Goal: Information Seeking & Learning: Compare options

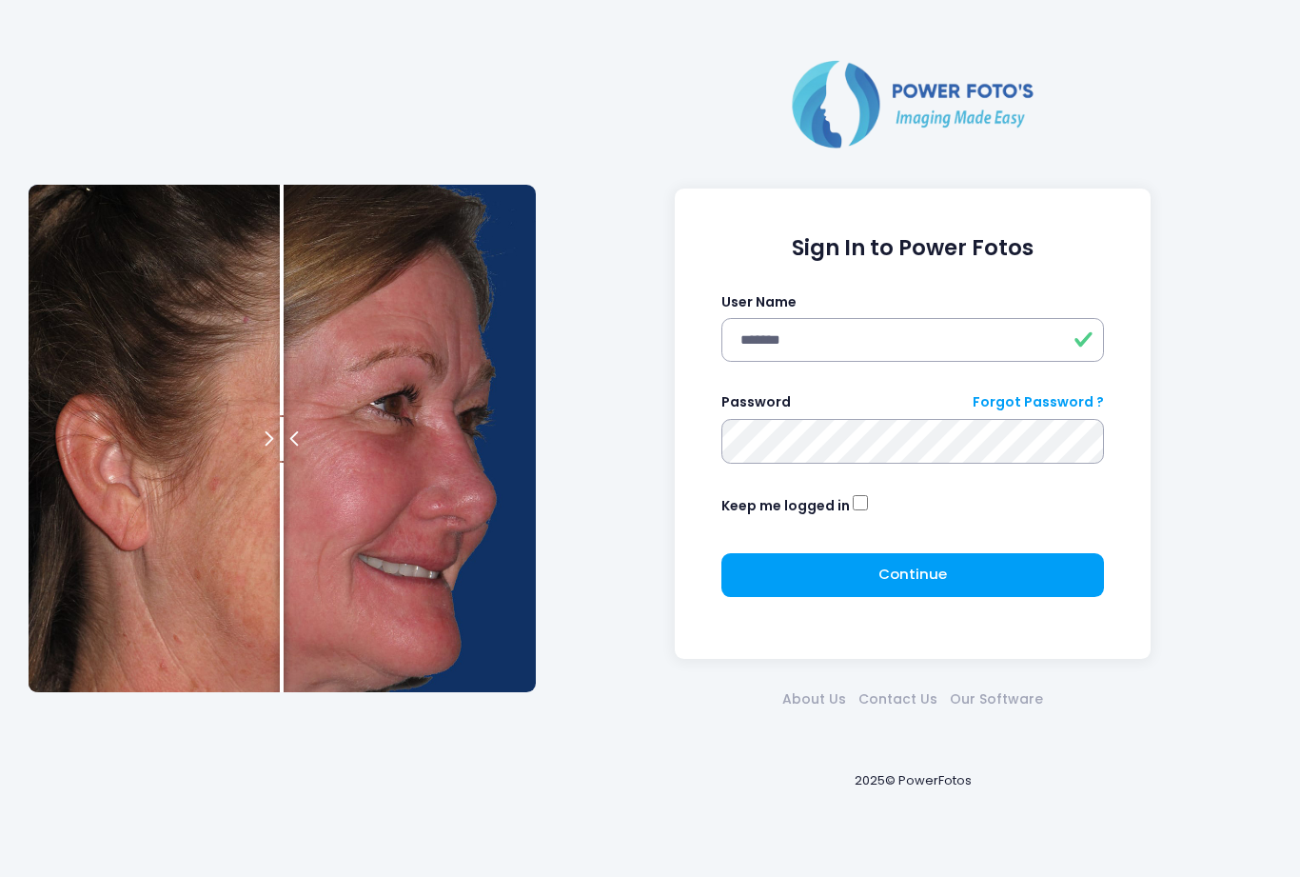
type input "*******"
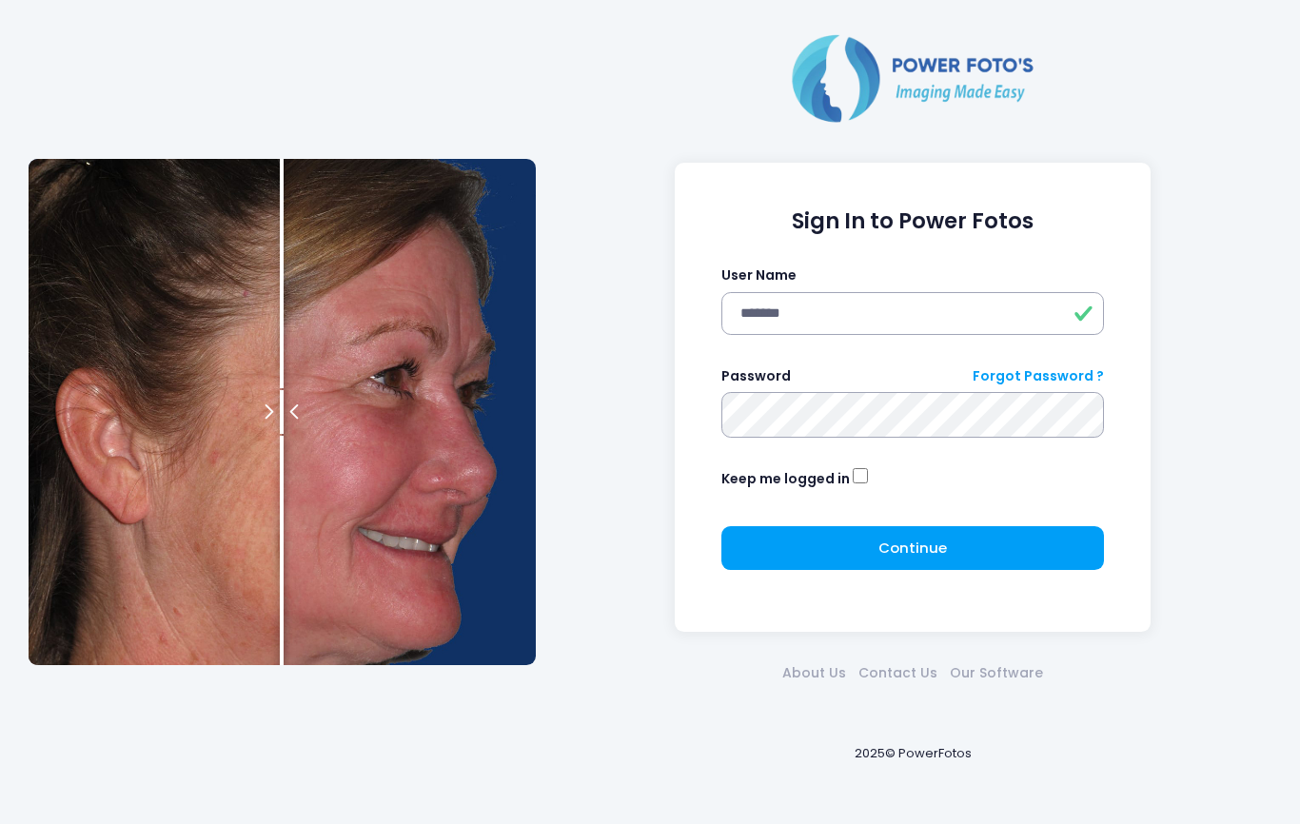
click at [945, 543] on span "Continue" at bounding box center [913, 548] width 69 height 20
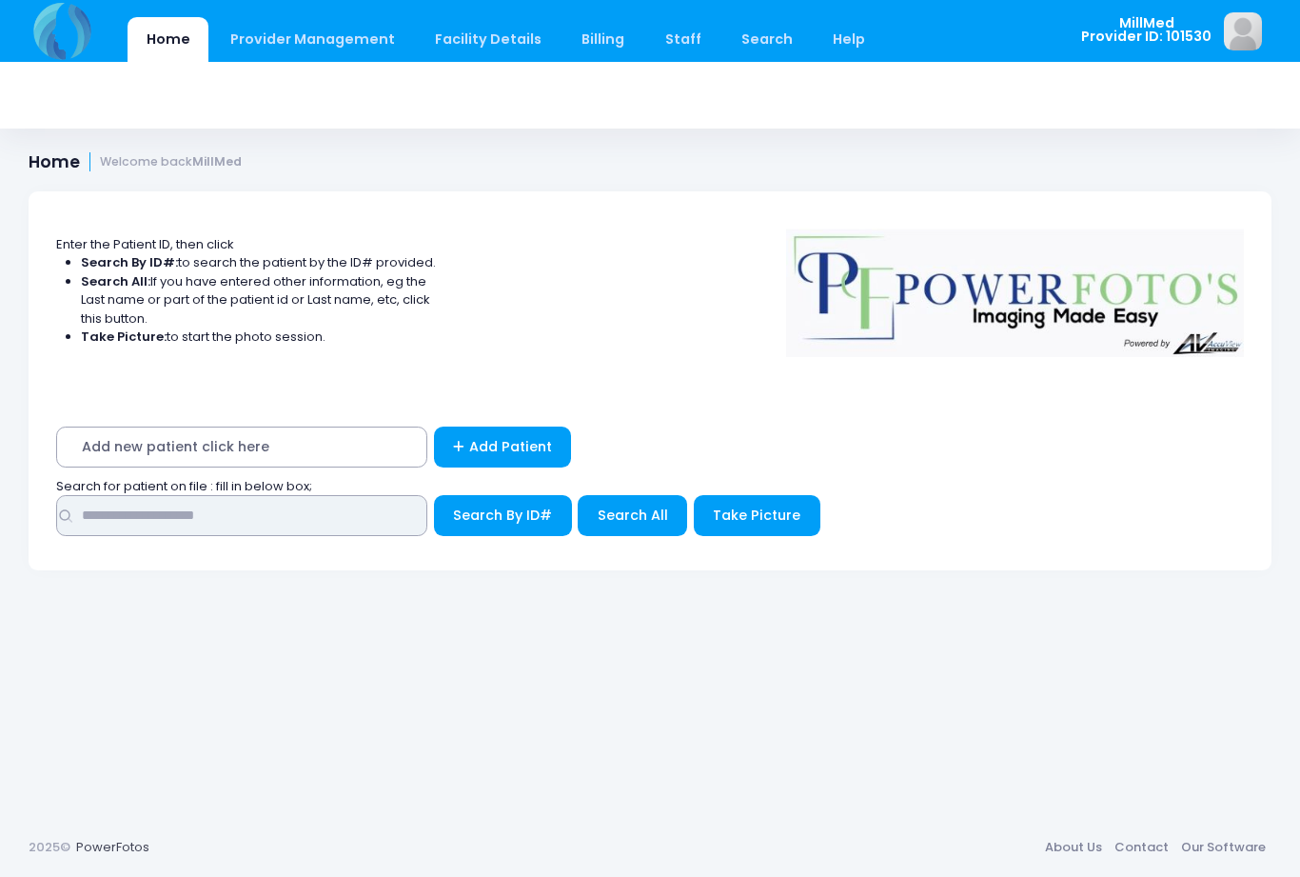
click at [340, 522] on input "text" at bounding box center [241, 515] width 371 height 41
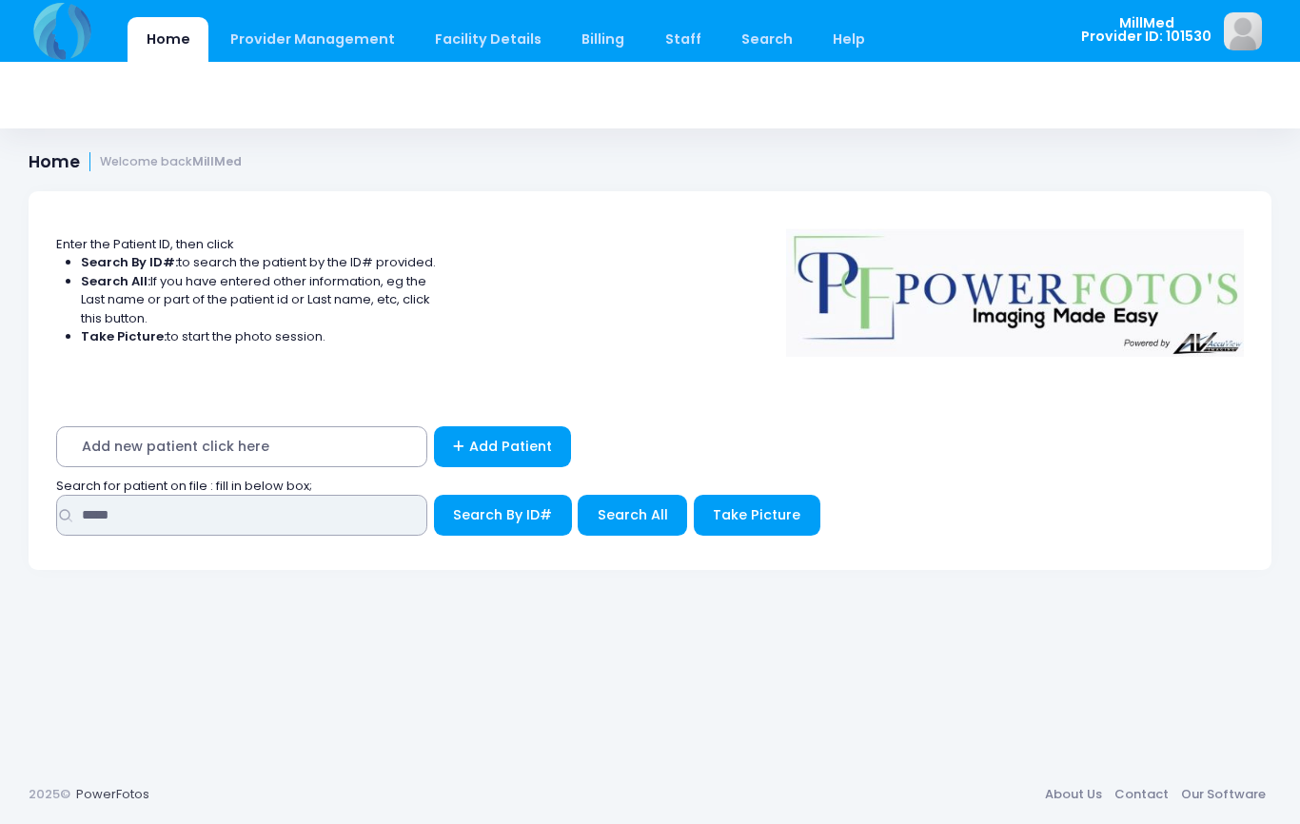
type input "*****"
click at [626, 509] on span "Search All" at bounding box center [633, 514] width 70 height 19
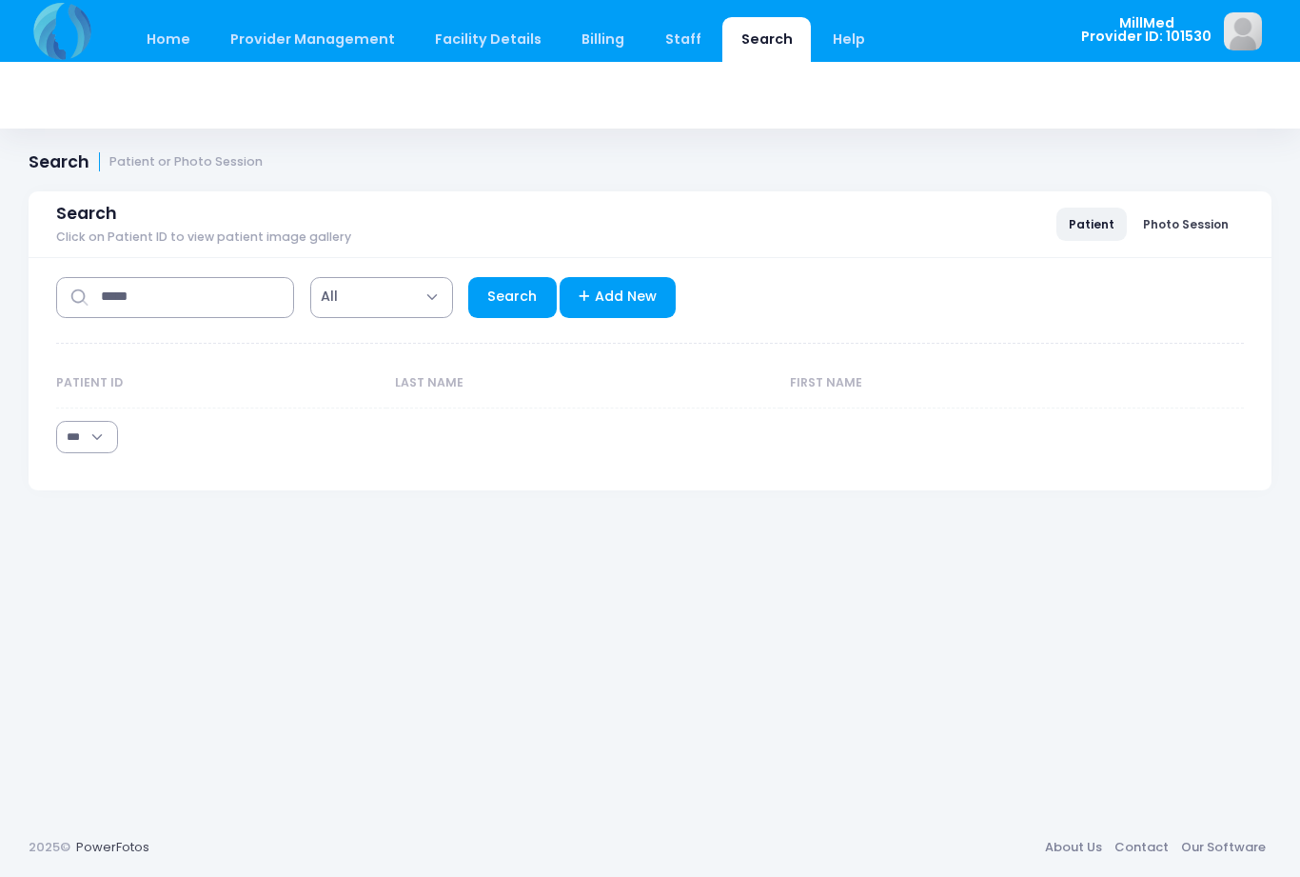
select select "***"
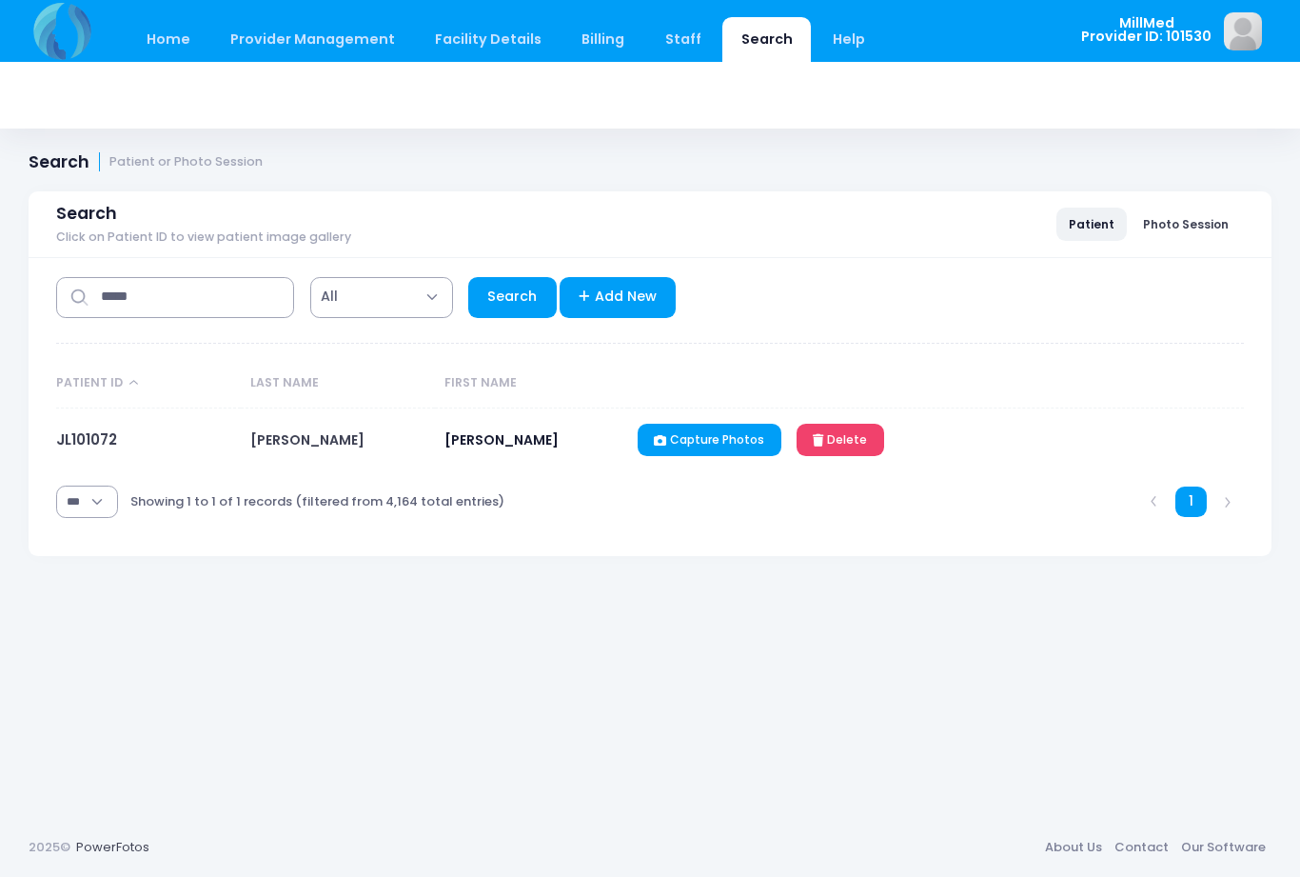
click at [109, 440] on link "JL101072" at bounding box center [86, 439] width 61 height 20
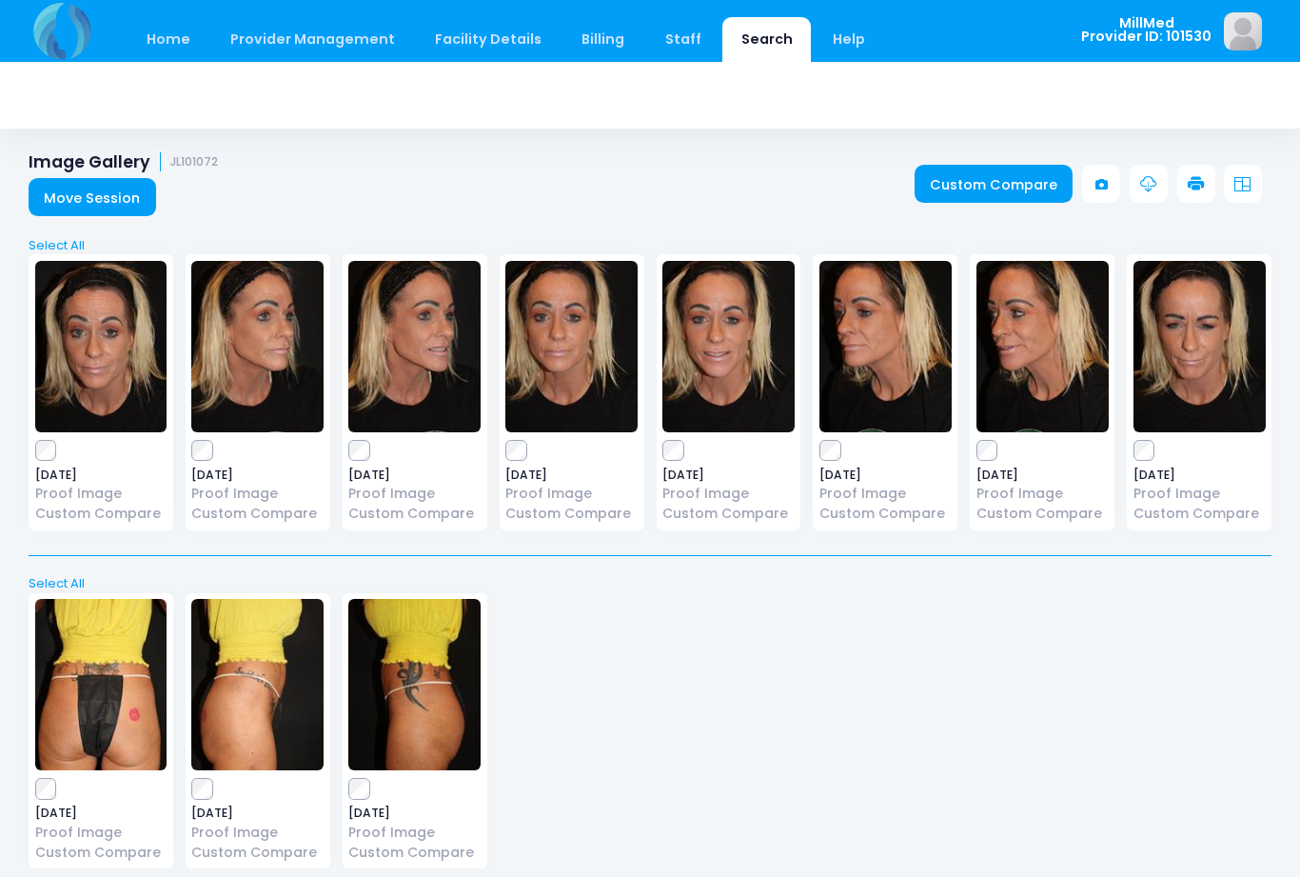
click at [599, 382] on img at bounding box center [571, 346] width 132 height 171
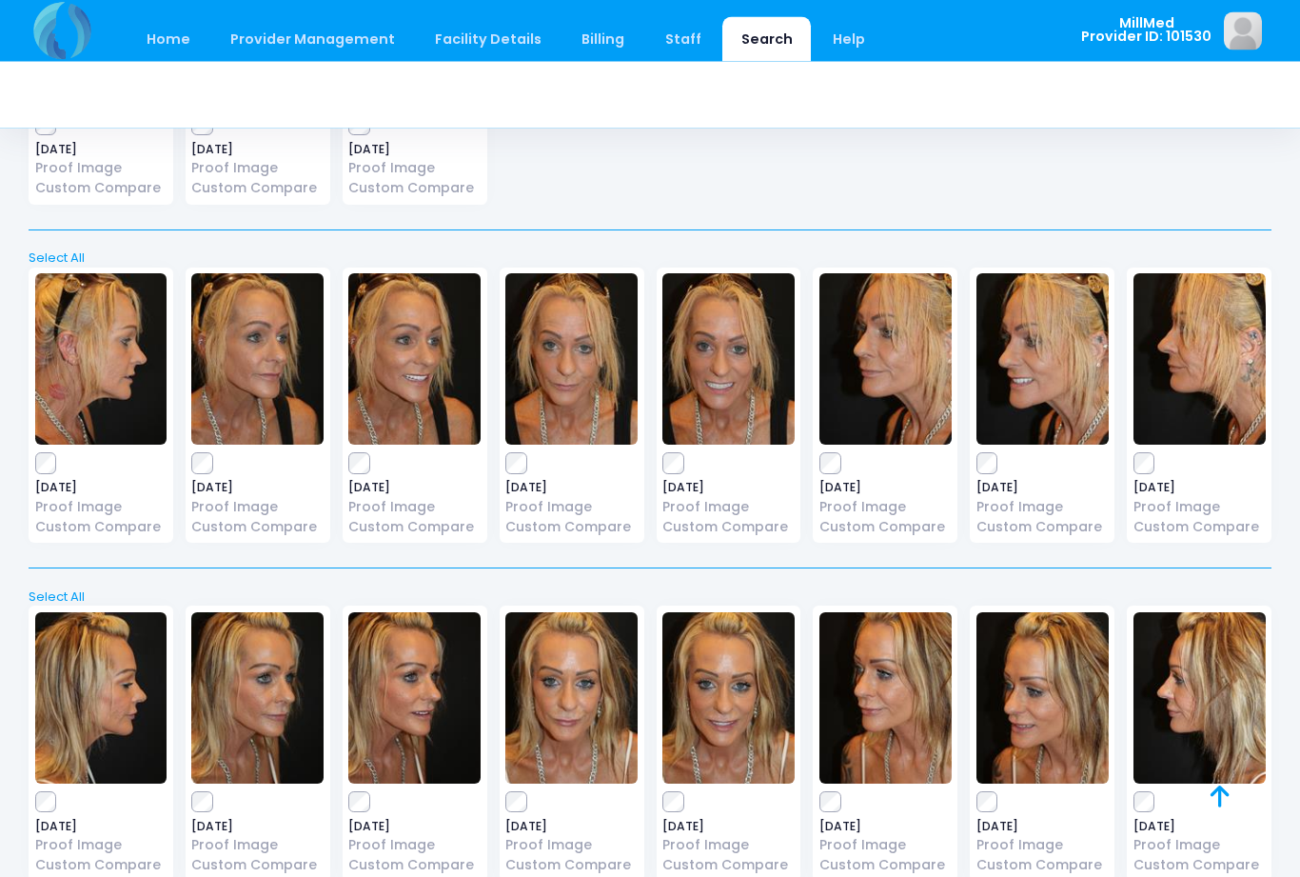
scroll to position [3037, 0]
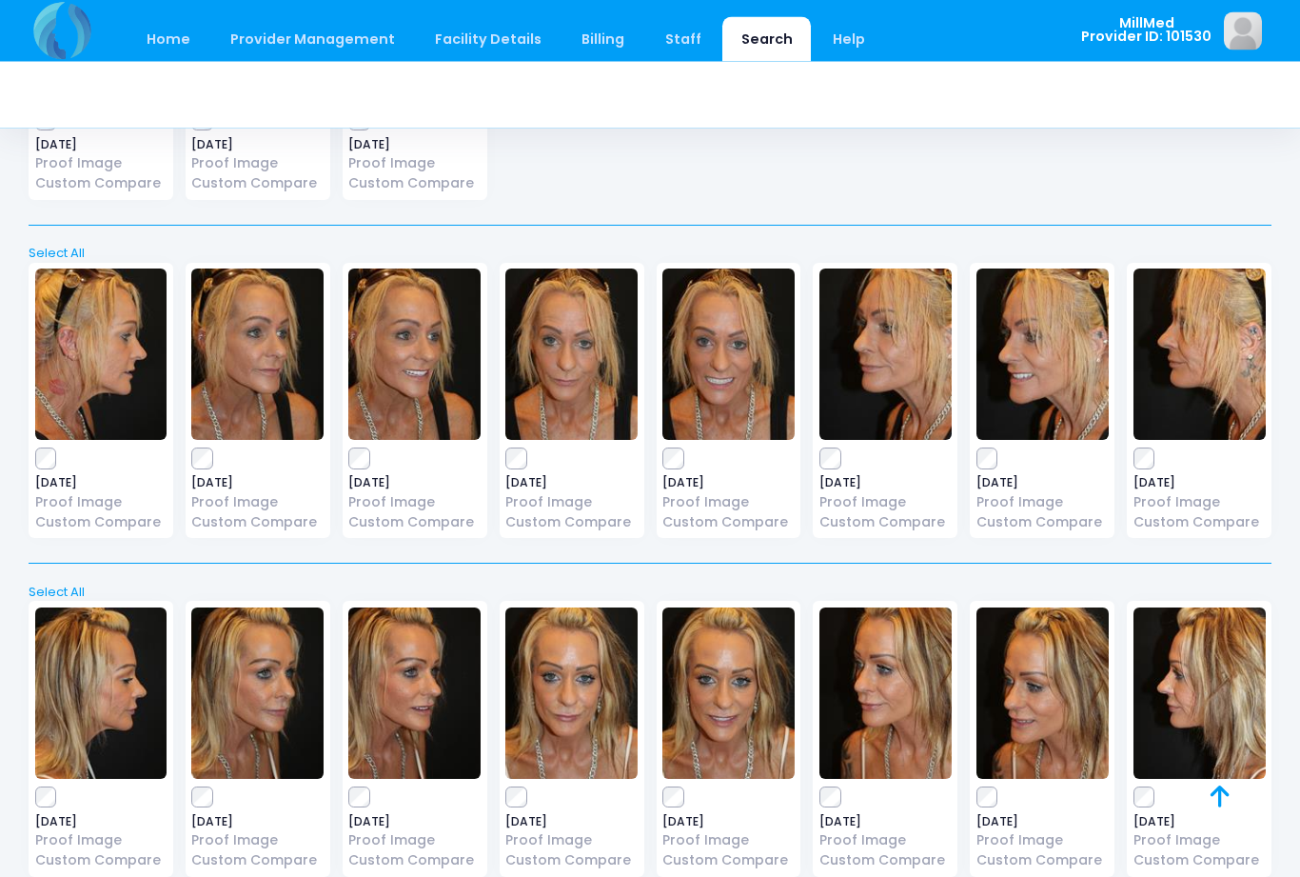
click at [585, 380] on img at bounding box center [571, 354] width 132 height 171
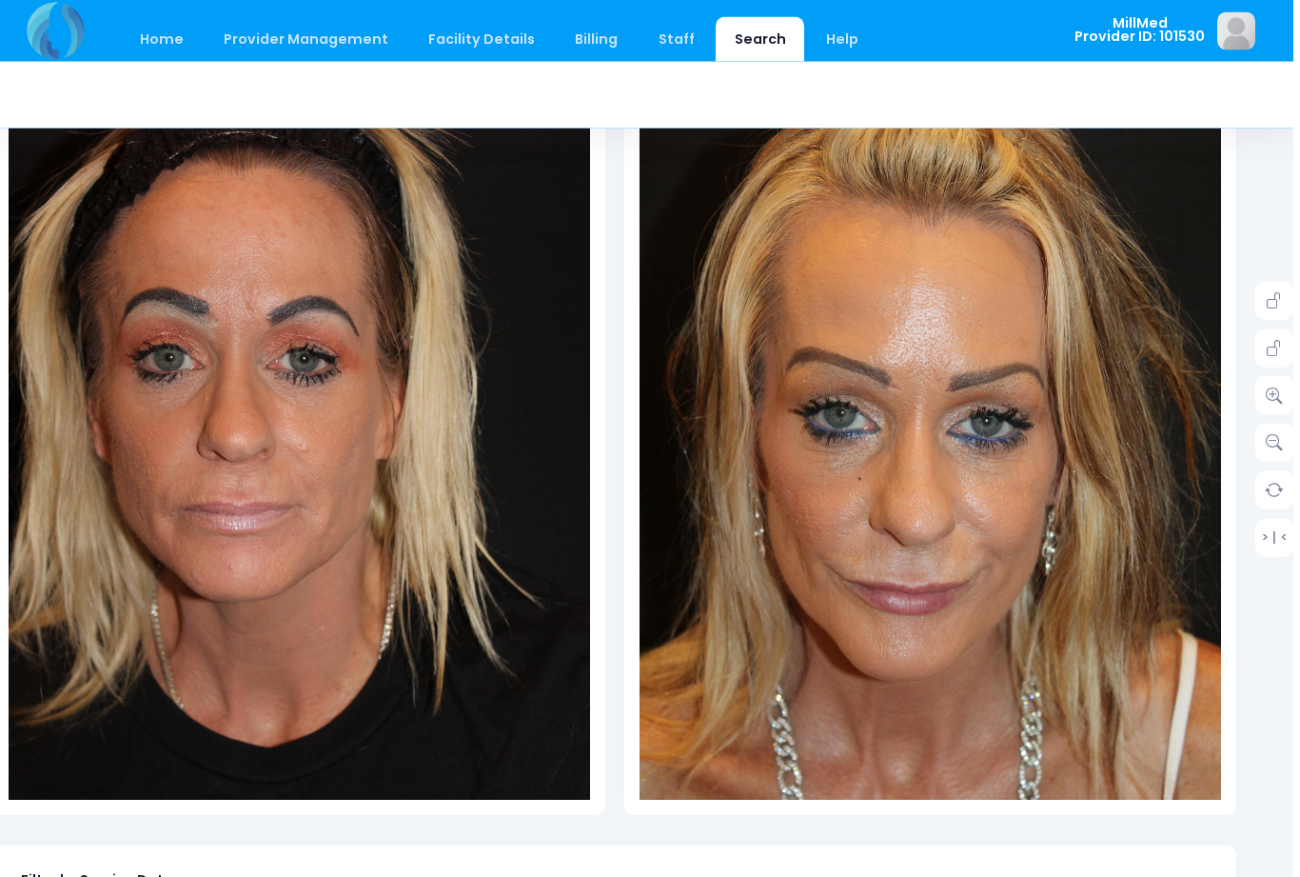
scroll to position [0, 29]
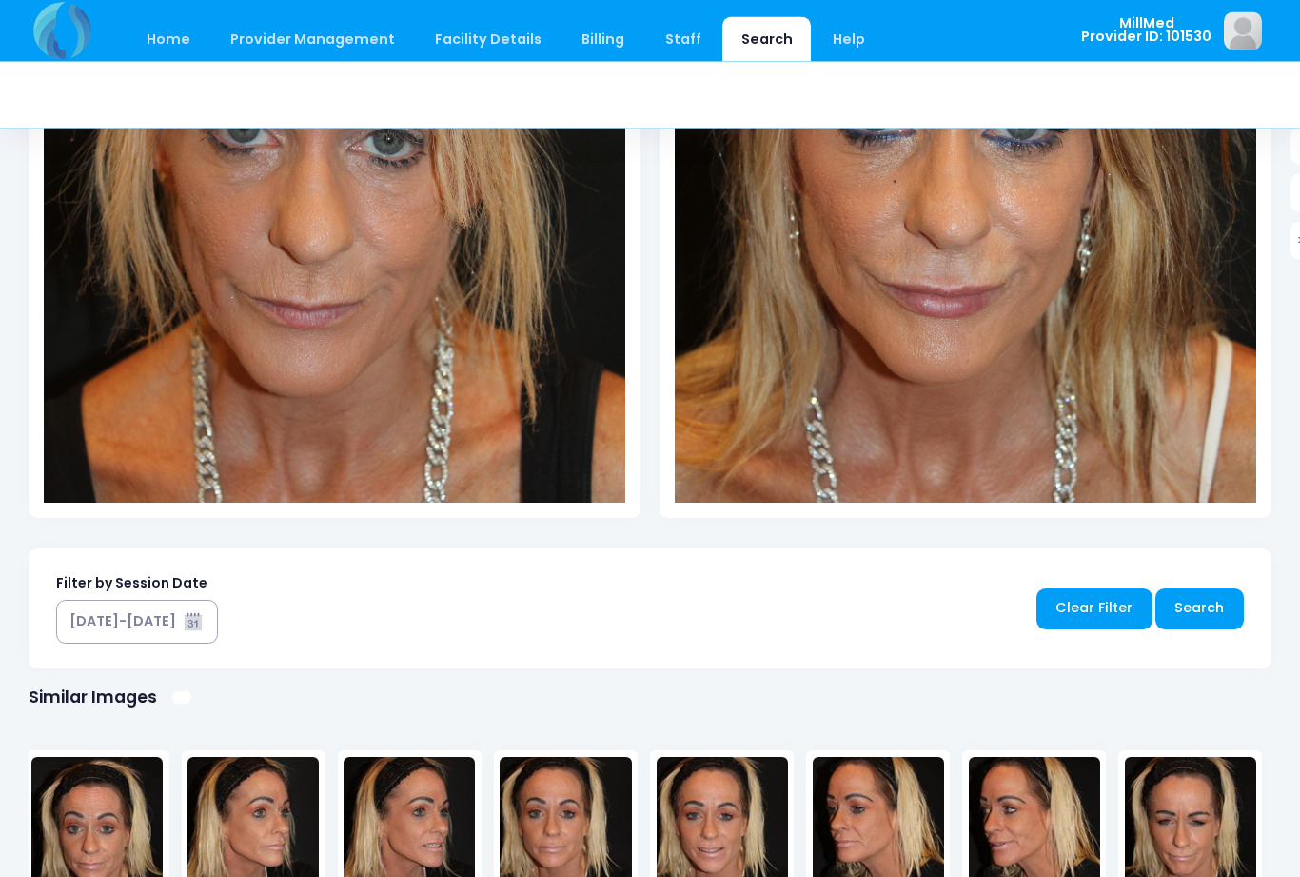
scroll to position [542, 0]
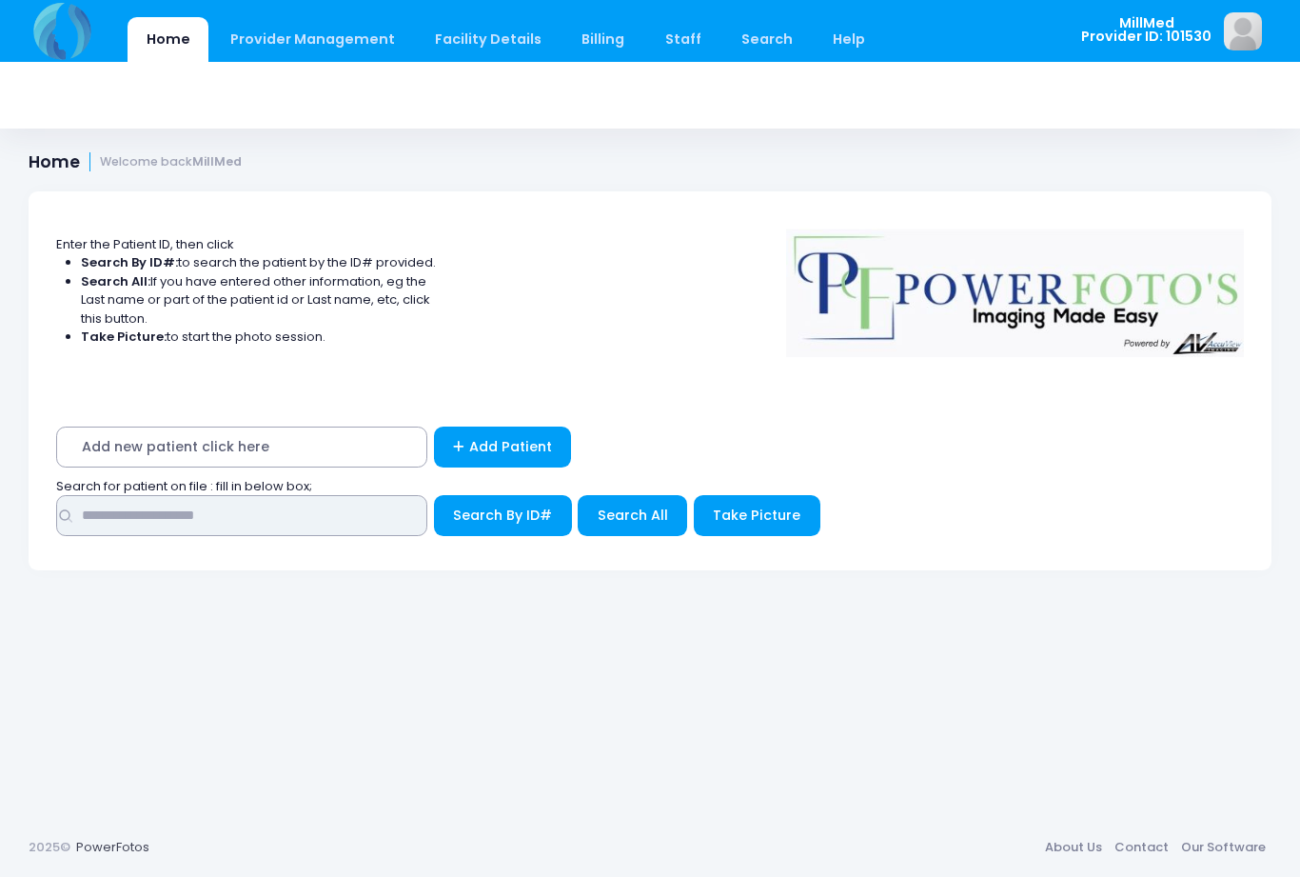
click at [379, 504] on input "text" at bounding box center [241, 515] width 371 height 41
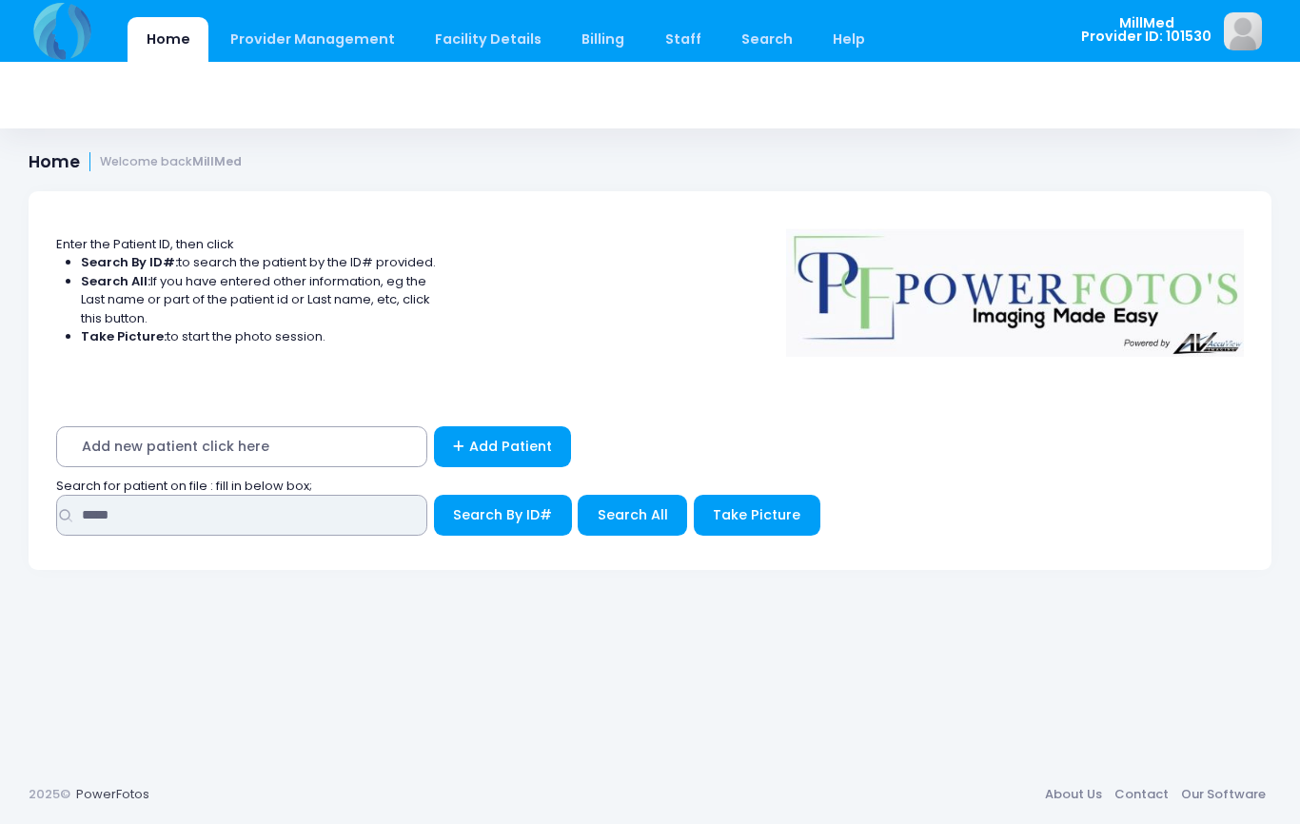
type input "*****"
click at [640, 518] on span "Search All" at bounding box center [633, 514] width 70 height 19
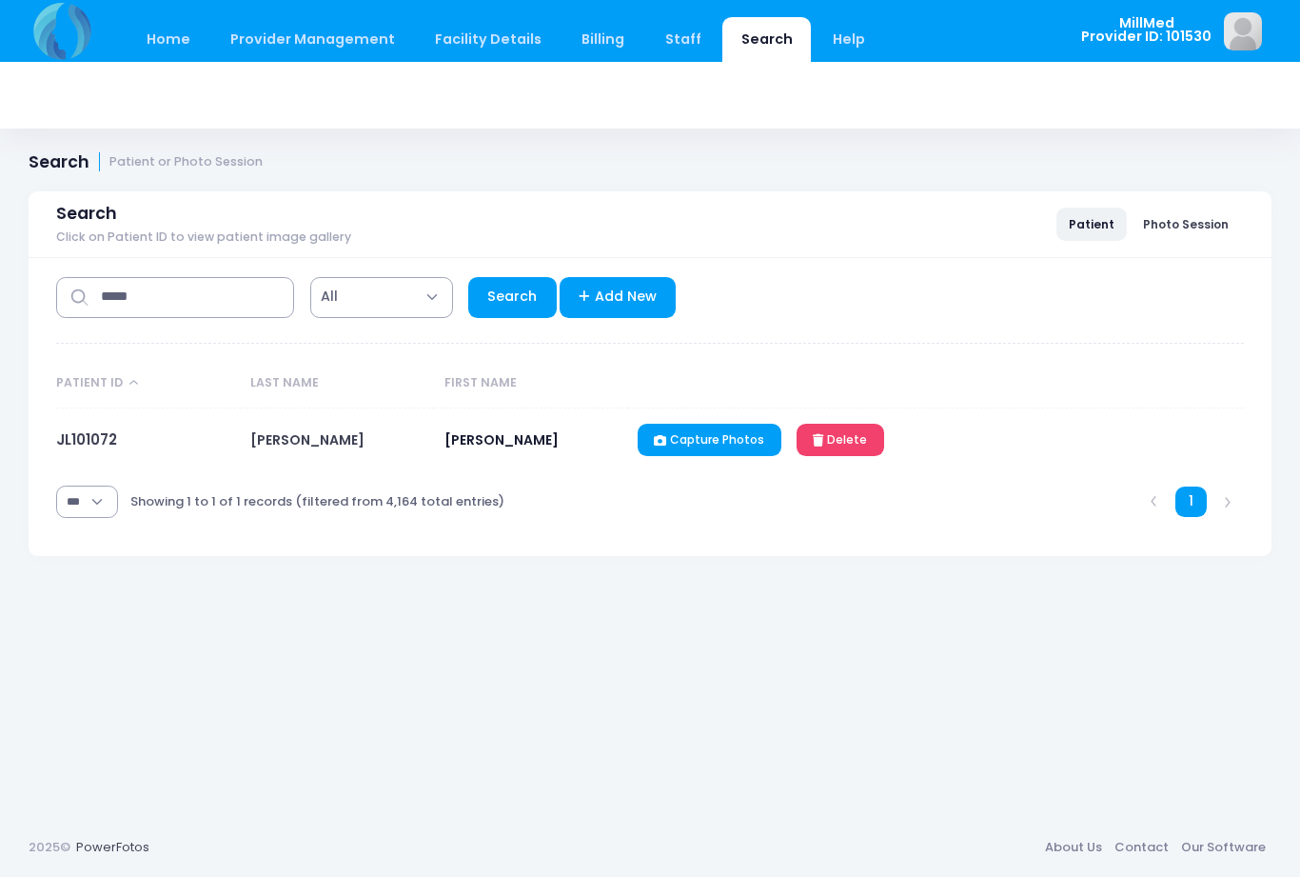
select select "***"
click at [99, 439] on link "JL101072" at bounding box center [86, 439] width 61 height 20
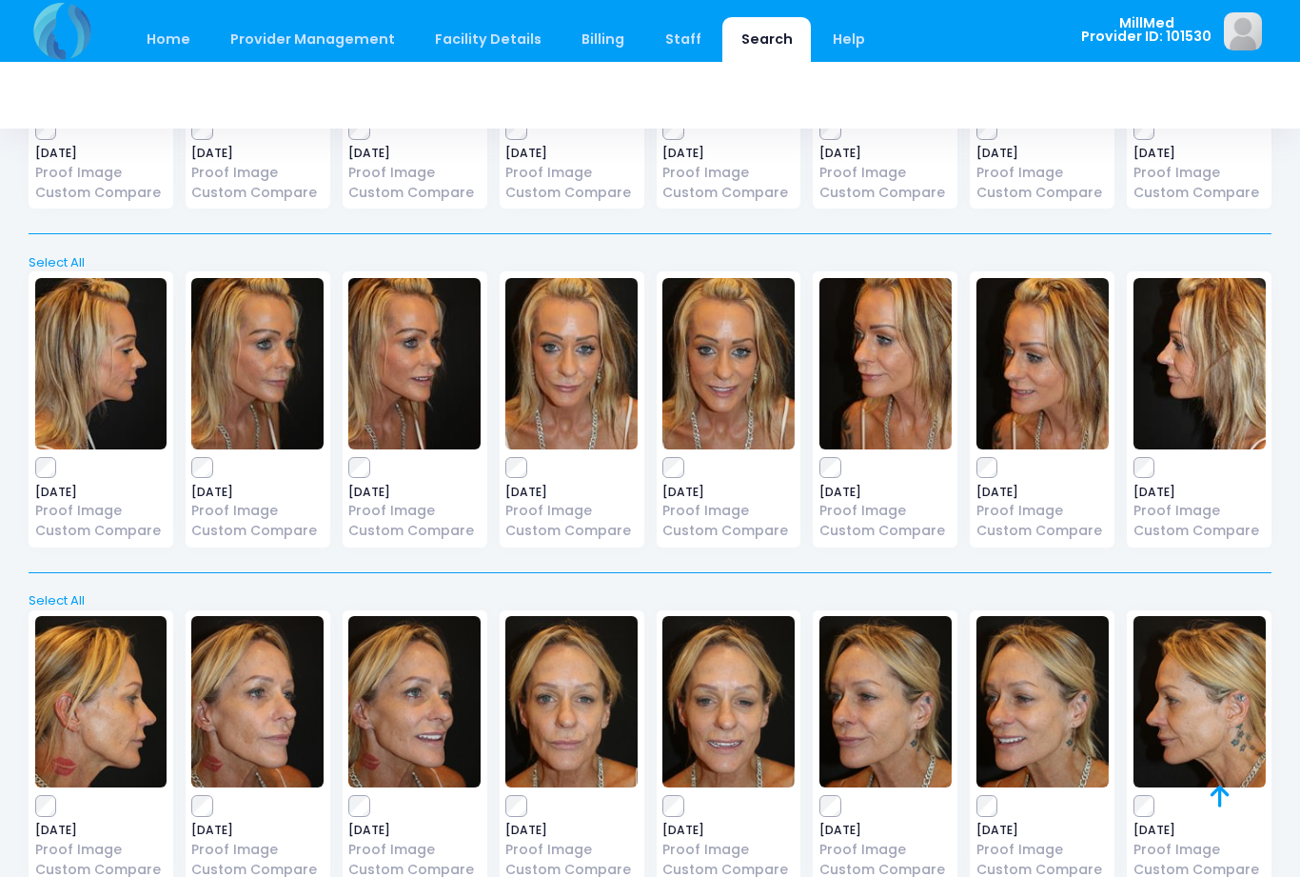
scroll to position [3409, 0]
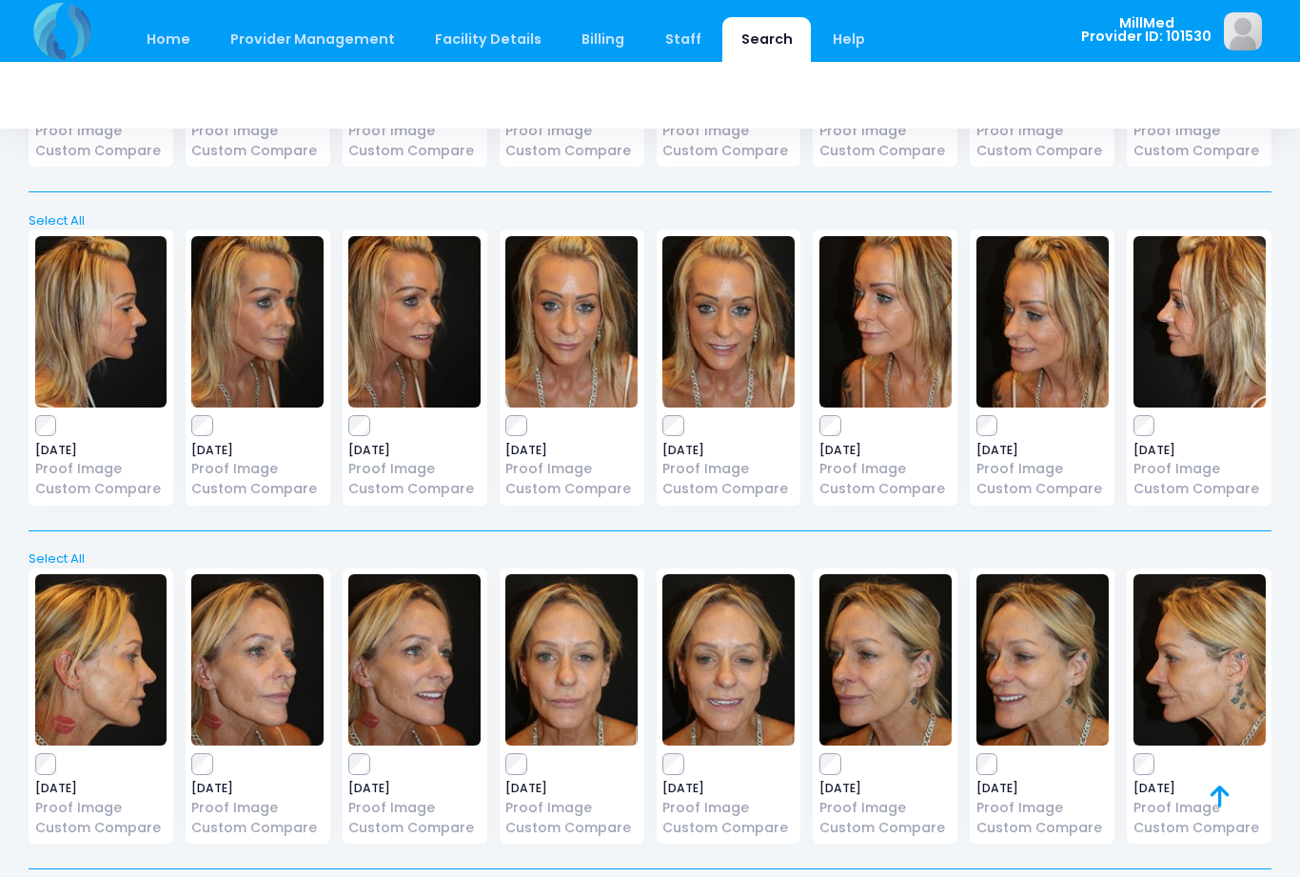
click at [732, 681] on img at bounding box center [729, 659] width 132 height 171
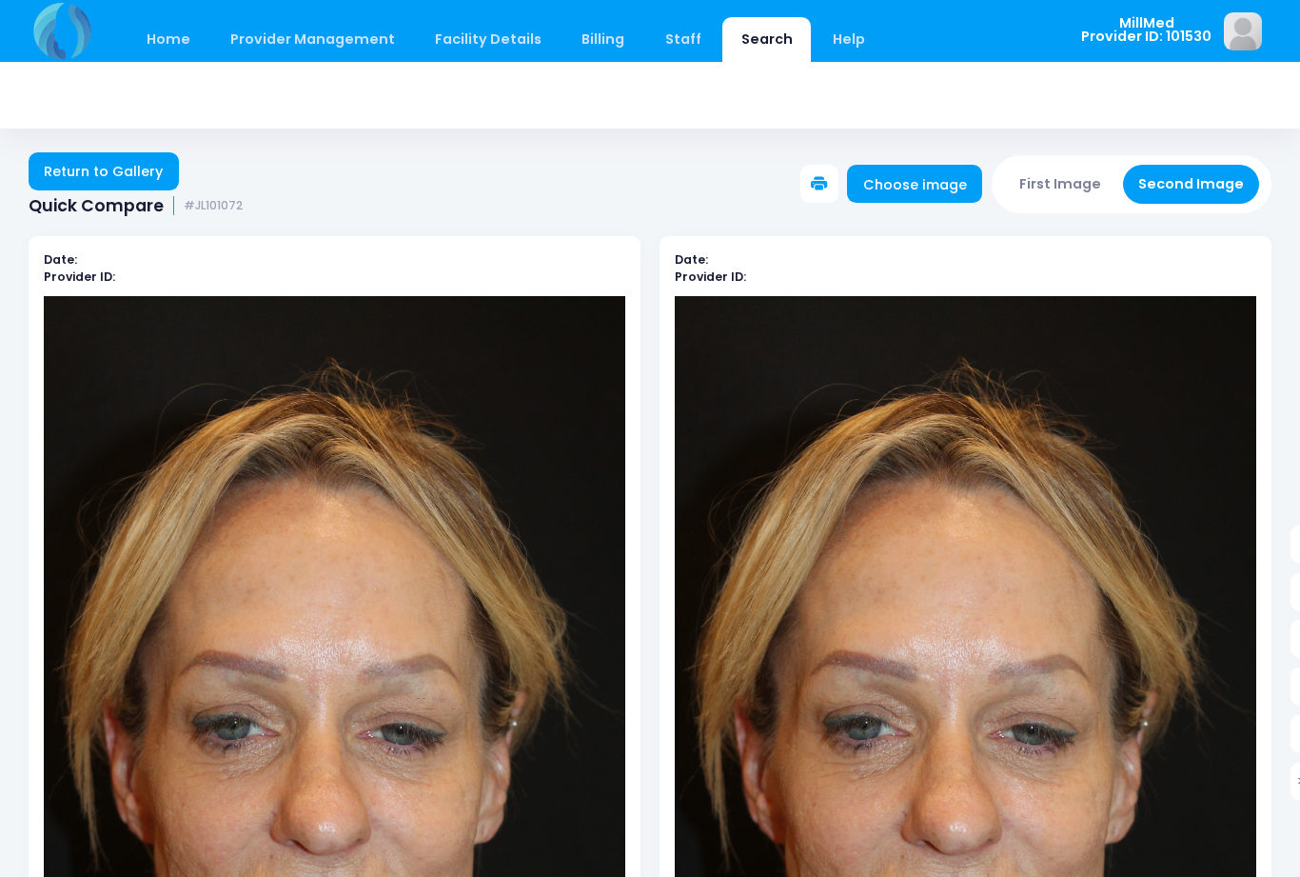
click at [61, 177] on link "Return to Gallery" at bounding box center [104, 171] width 150 height 38
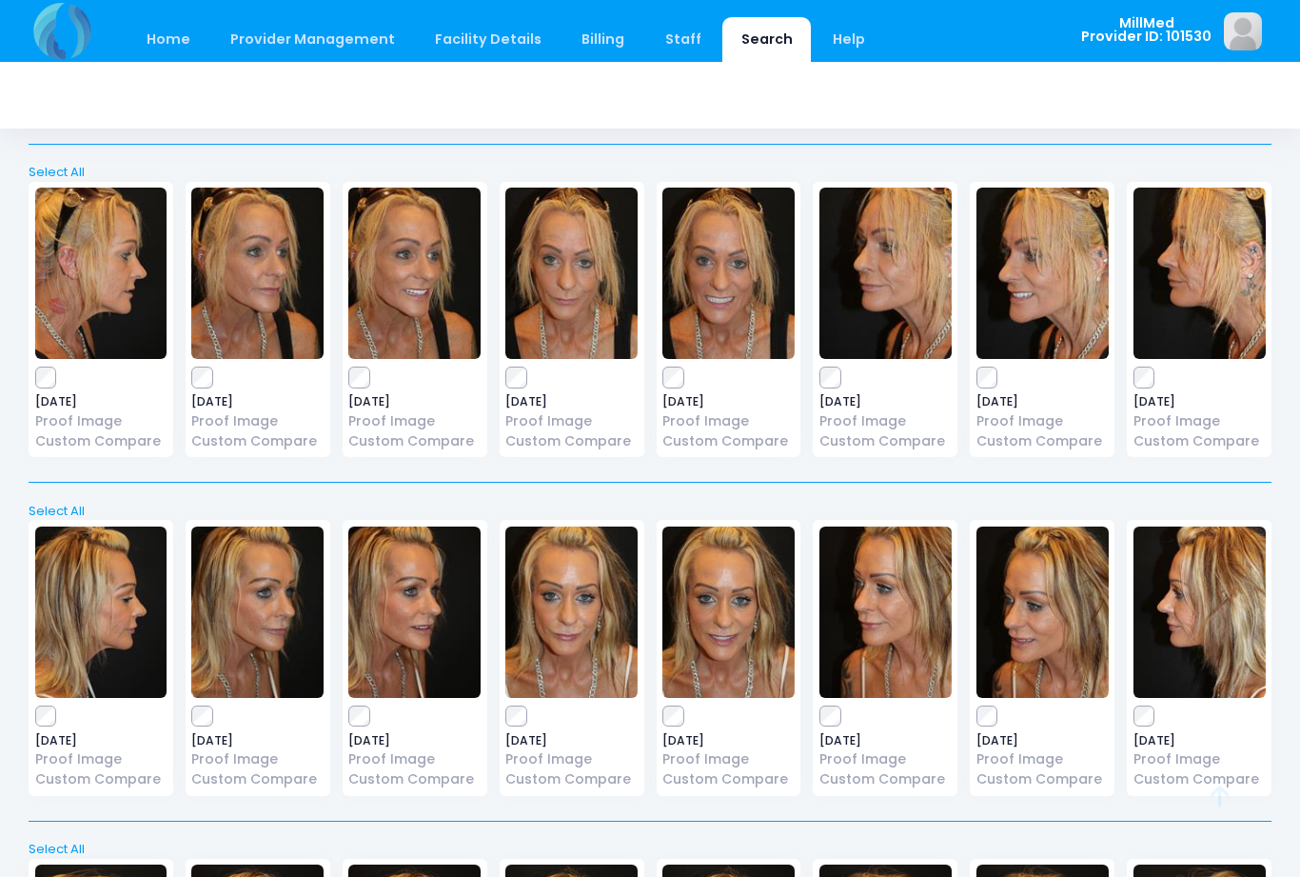
scroll to position [3409, 0]
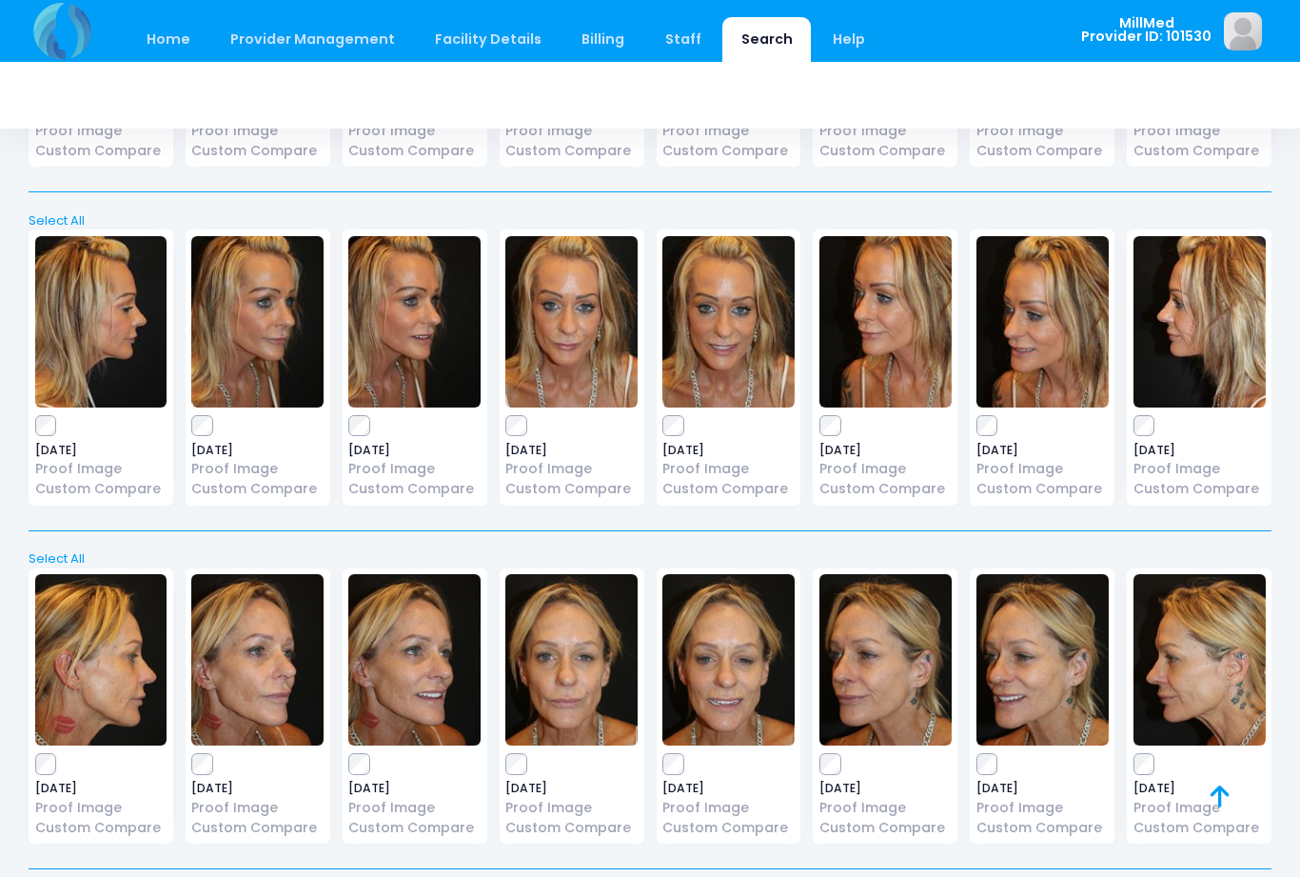
click at [579, 334] on img at bounding box center [571, 321] width 132 height 171
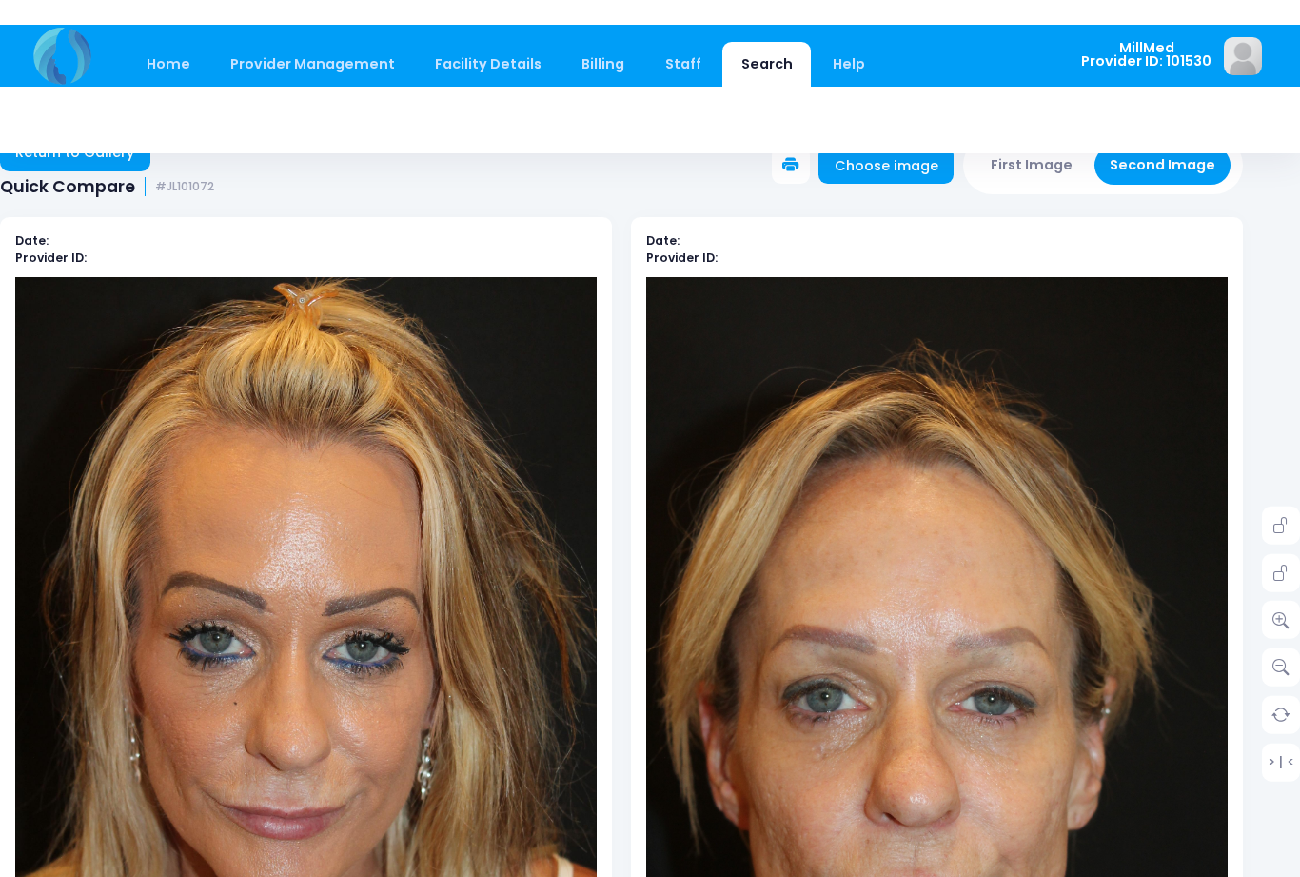
scroll to position [0, 29]
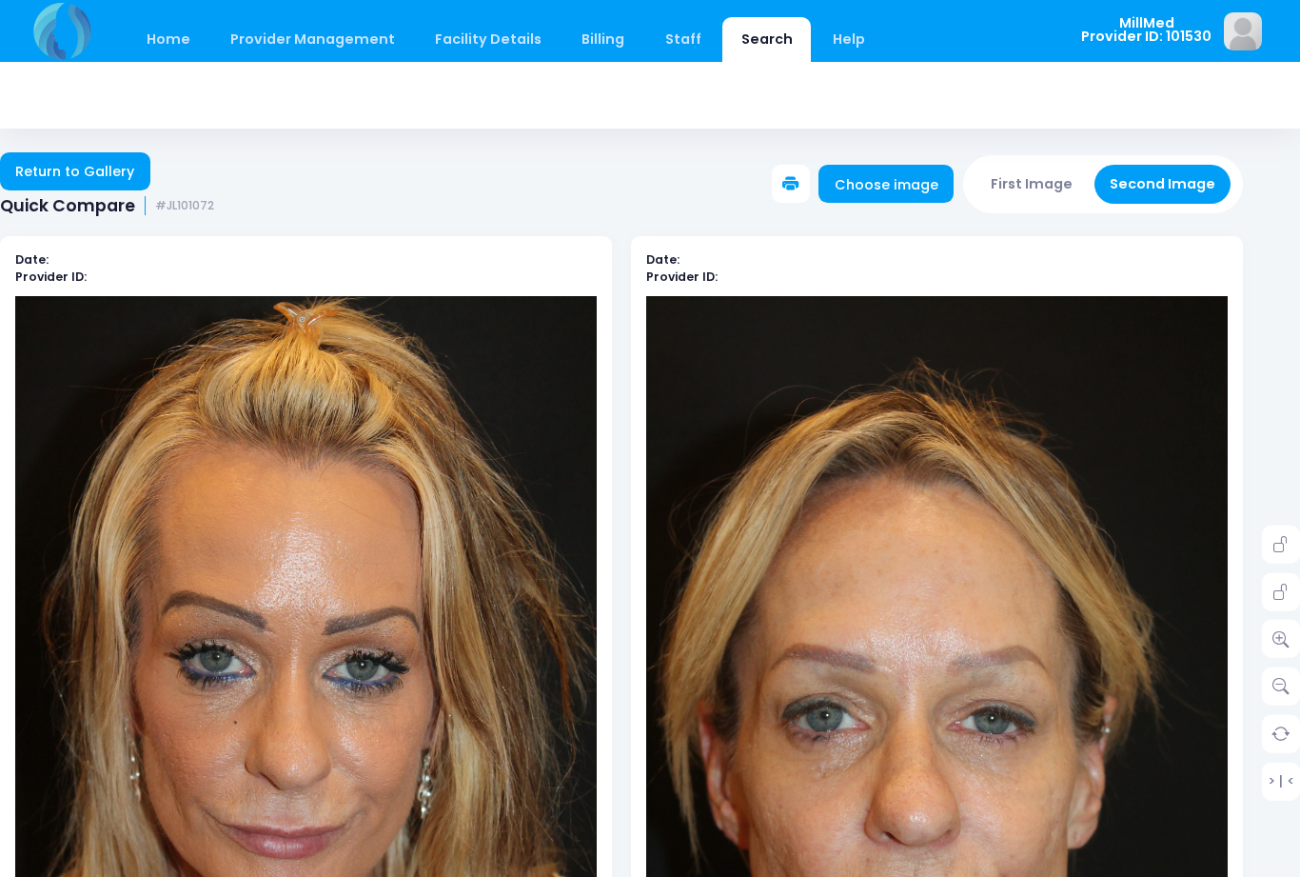
click at [88, 161] on link "Return to Gallery" at bounding box center [75, 171] width 150 height 38
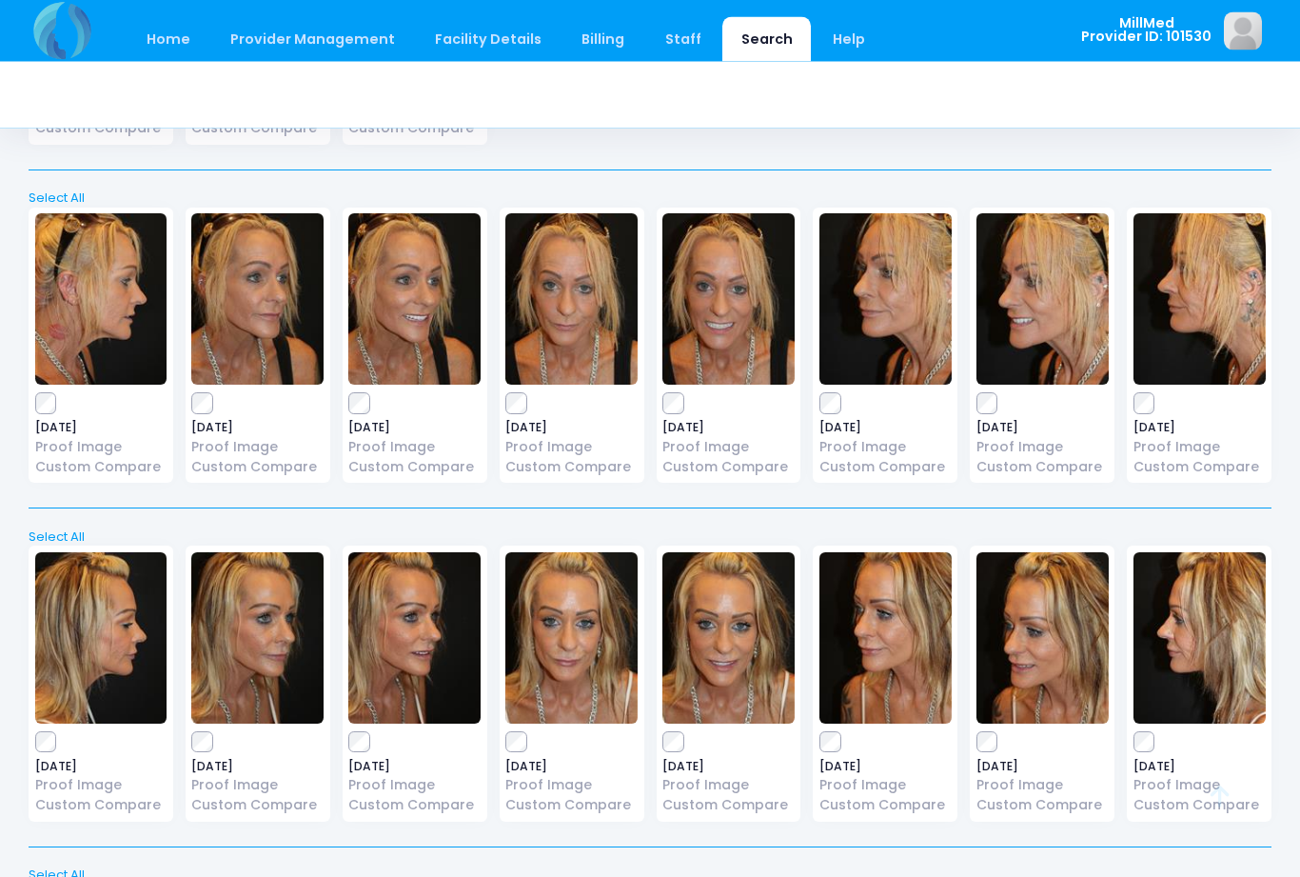
scroll to position [3409, 0]
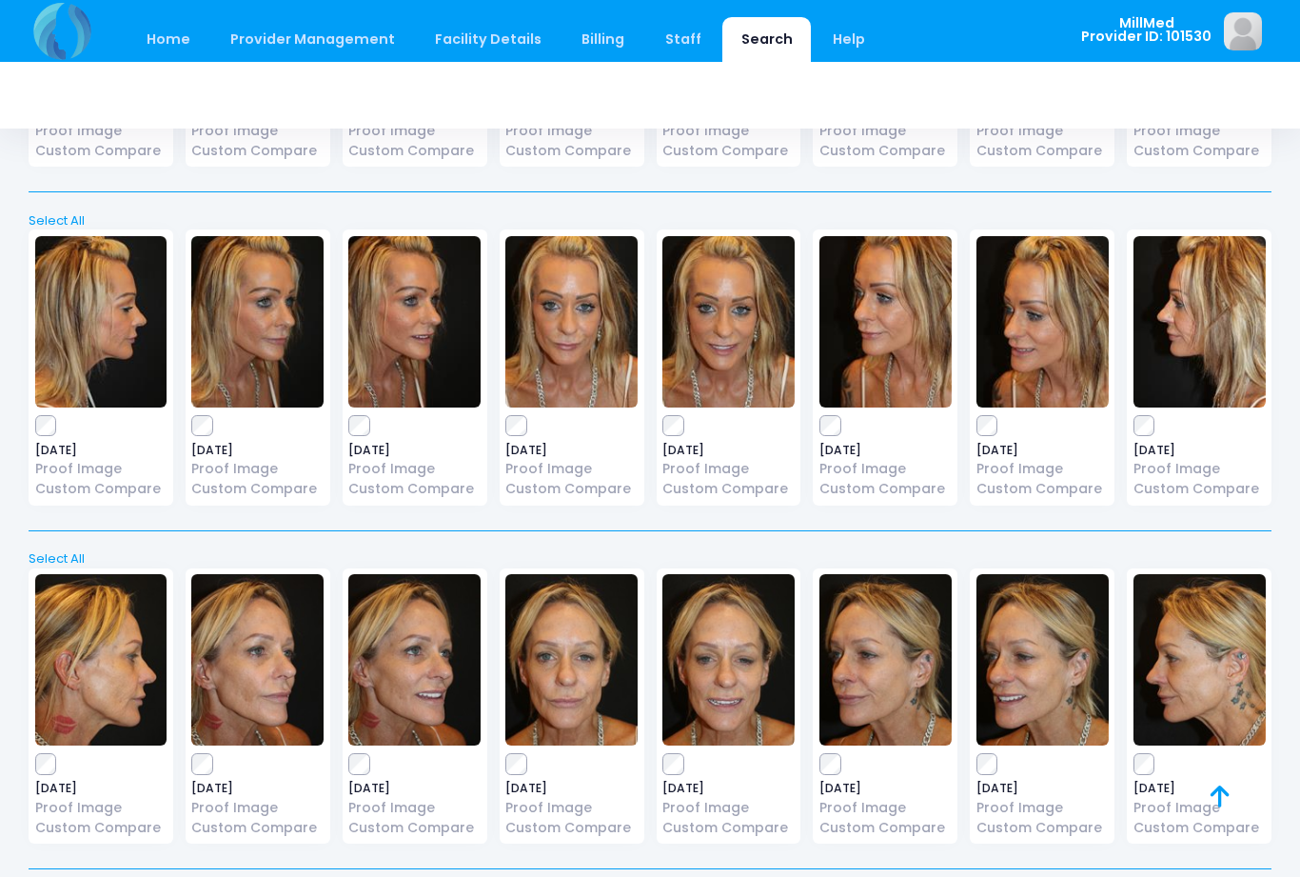
click at [717, 343] on img at bounding box center [729, 321] width 132 height 171
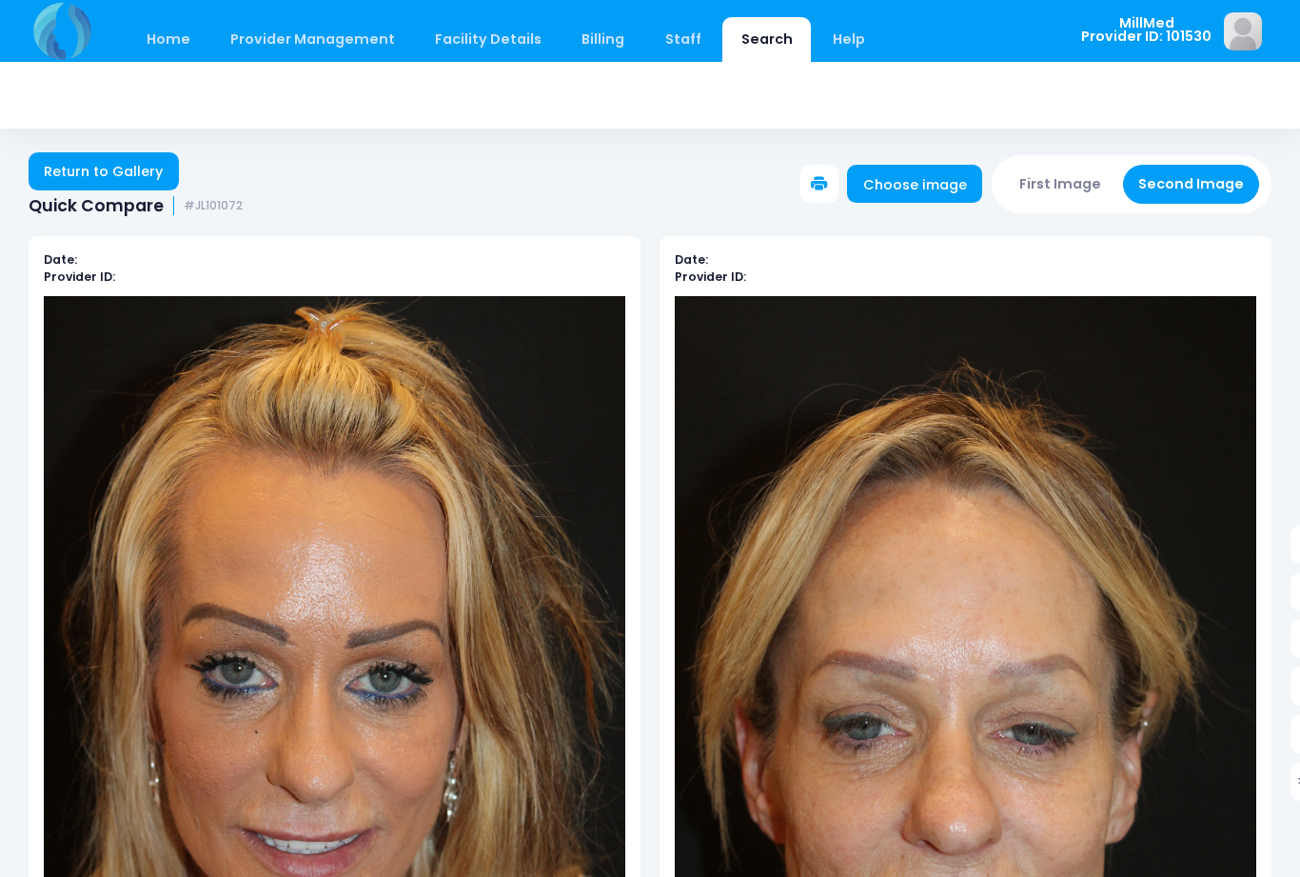
click at [78, 168] on link "Return to Gallery" at bounding box center [104, 171] width 150 height 38
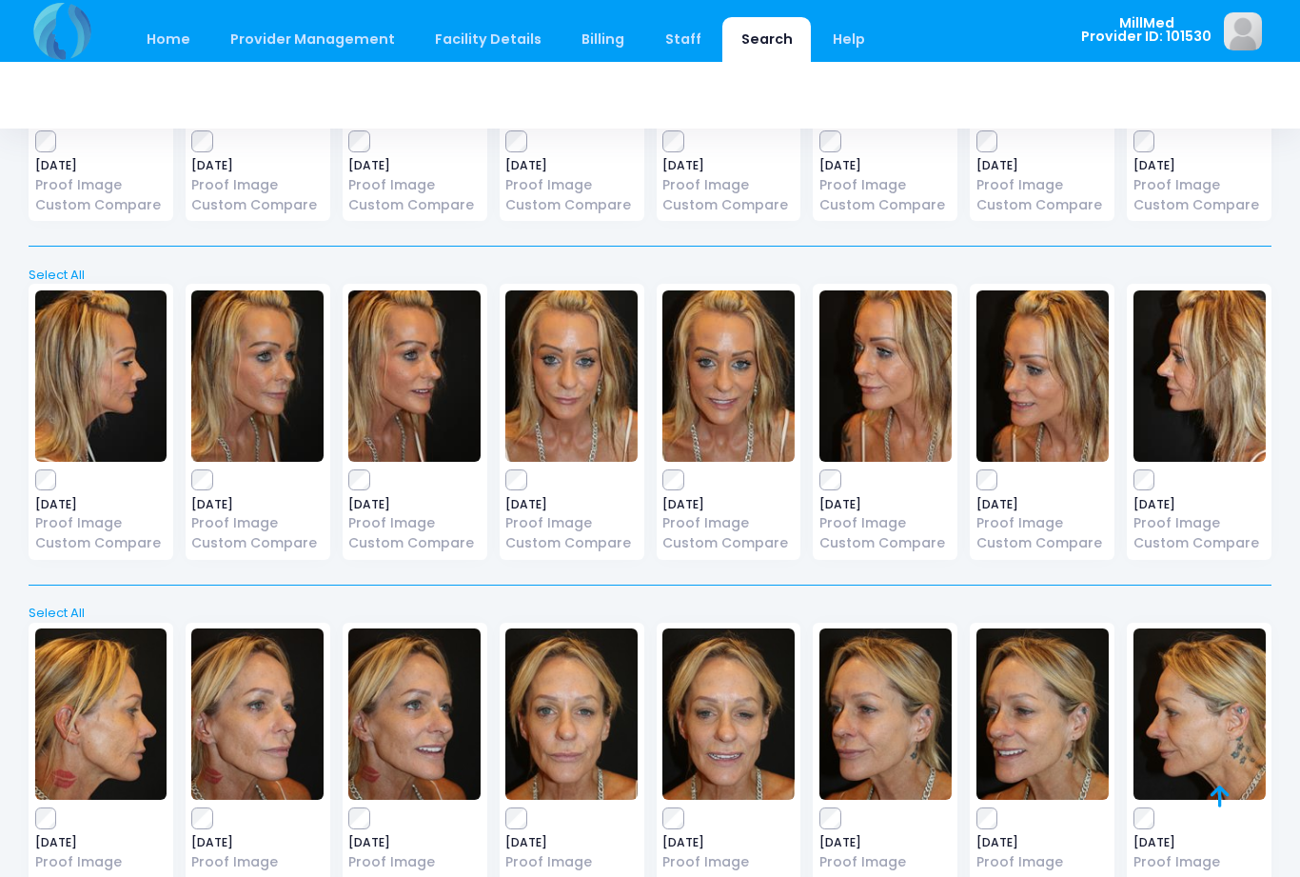
scroll to position [3409, 0]
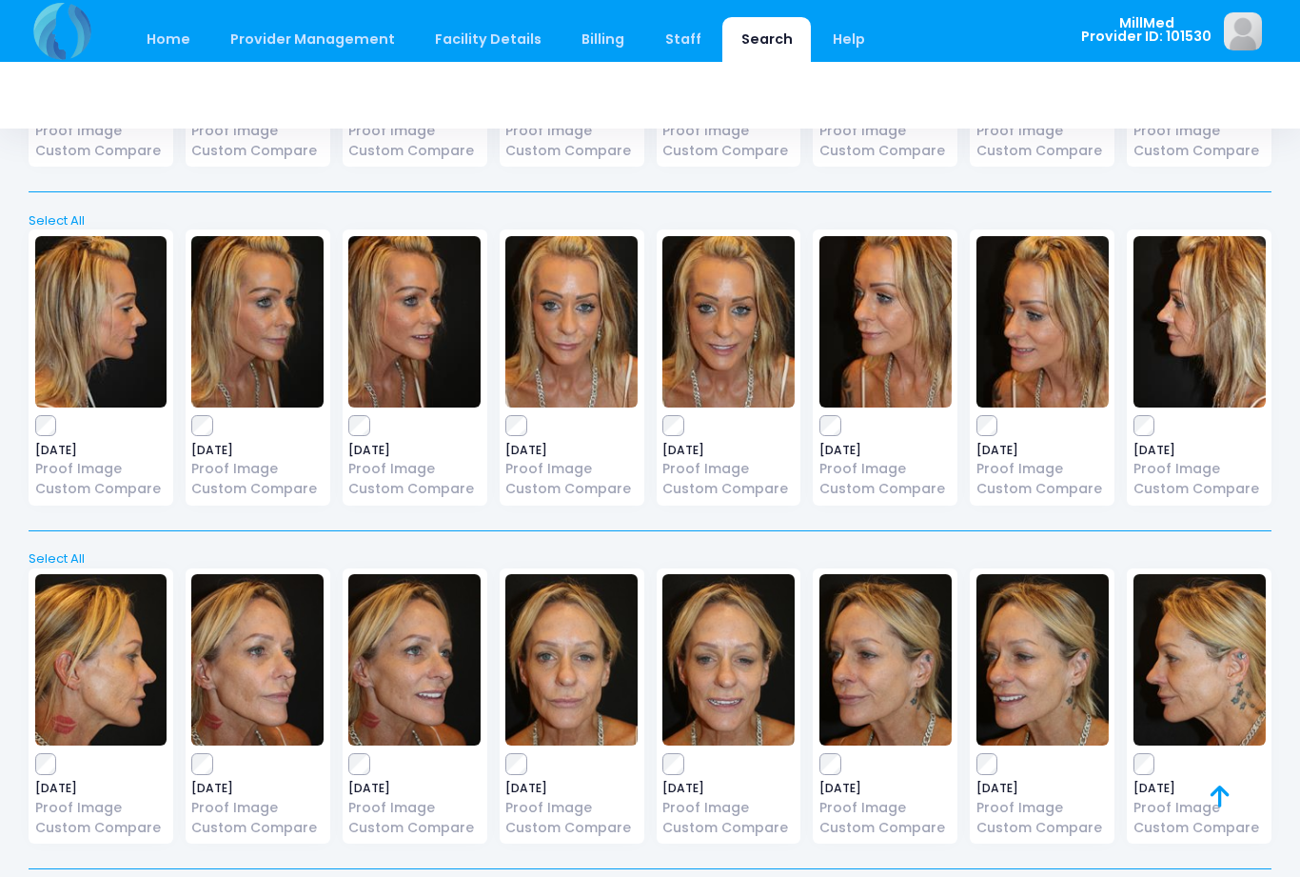
click at [235, 664] on img at bounding box center [257, 659] width 132 height 171
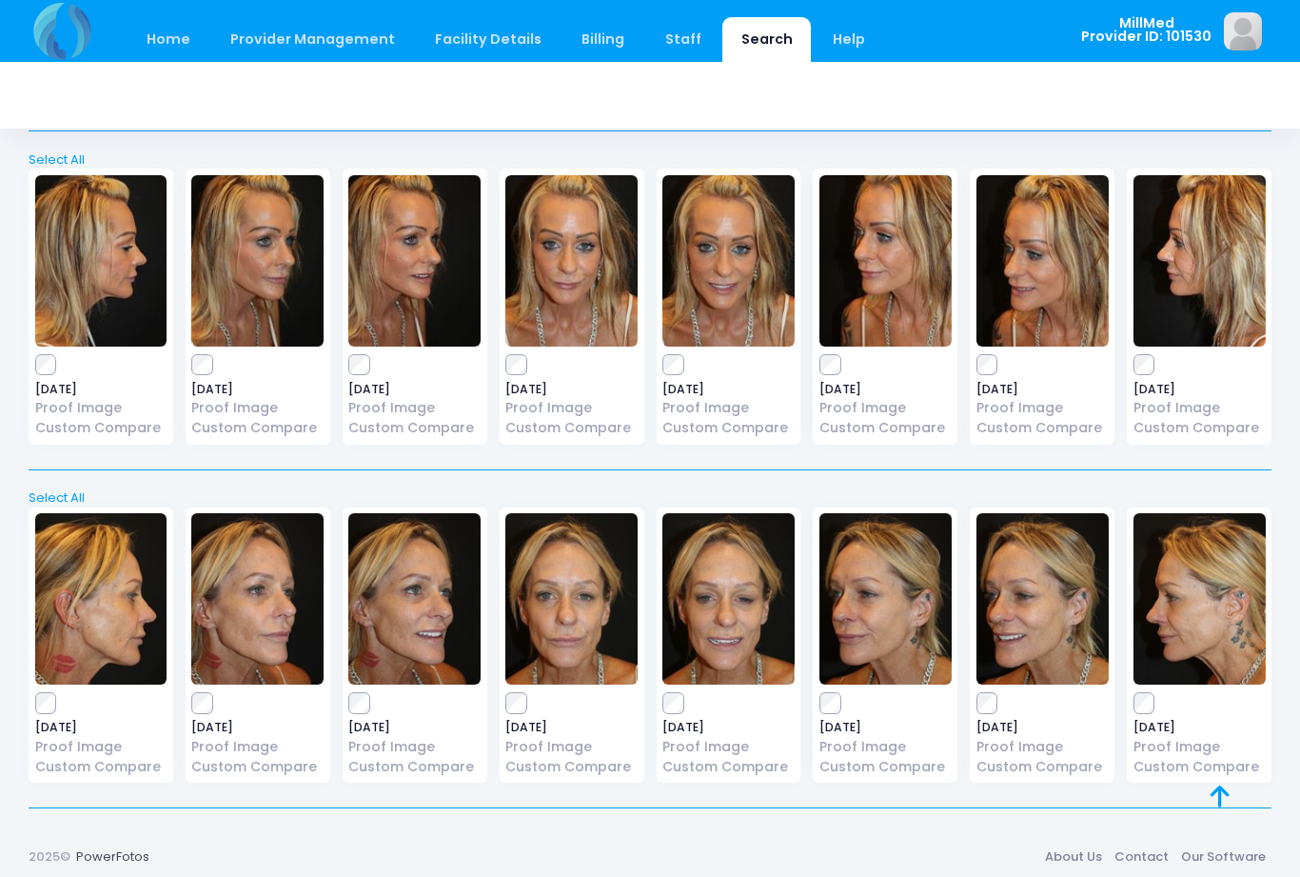
click at [113, 607] on img at bounding box center [101, 598] width 132 height 171
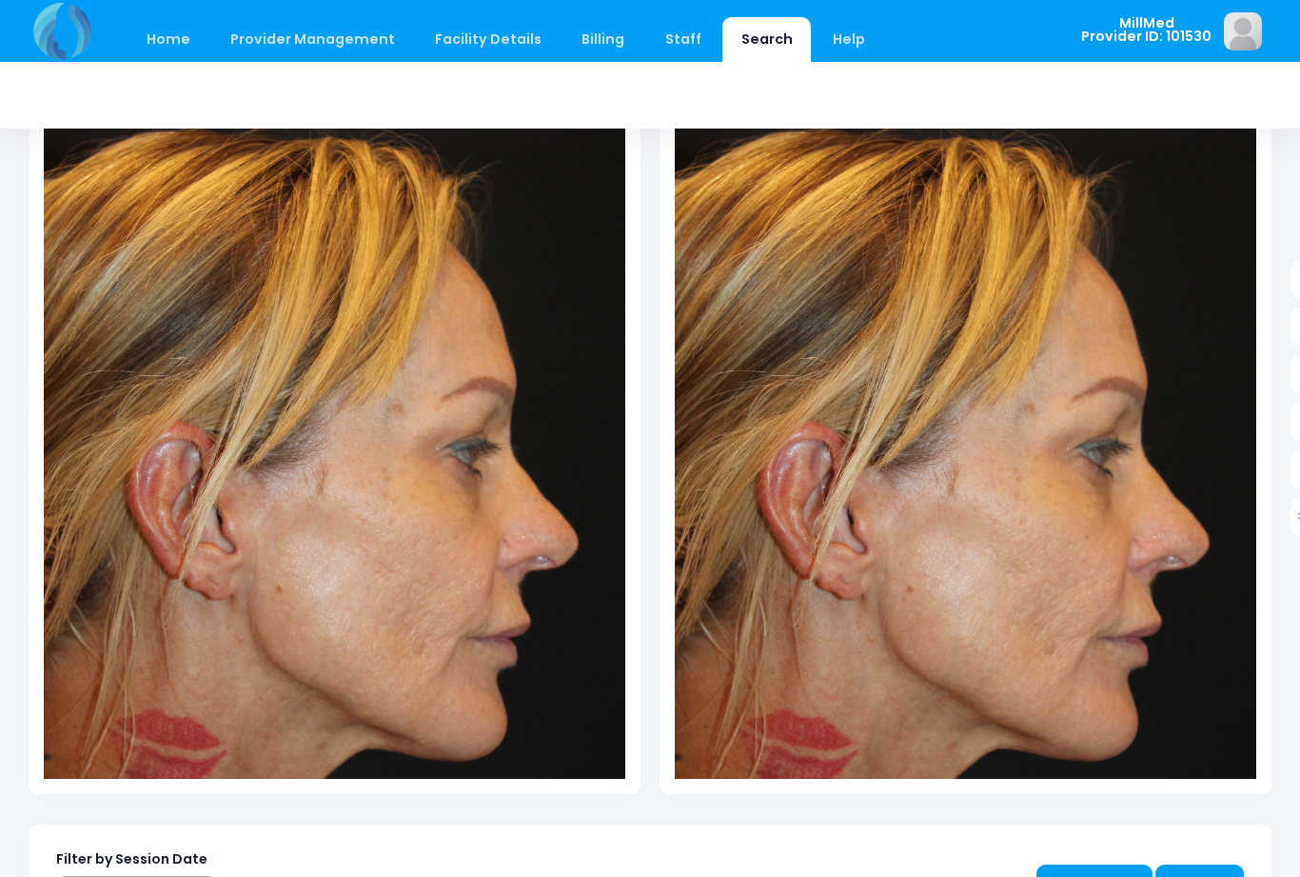
scroll to position [263, 0]
